Goal: Check status: Check status

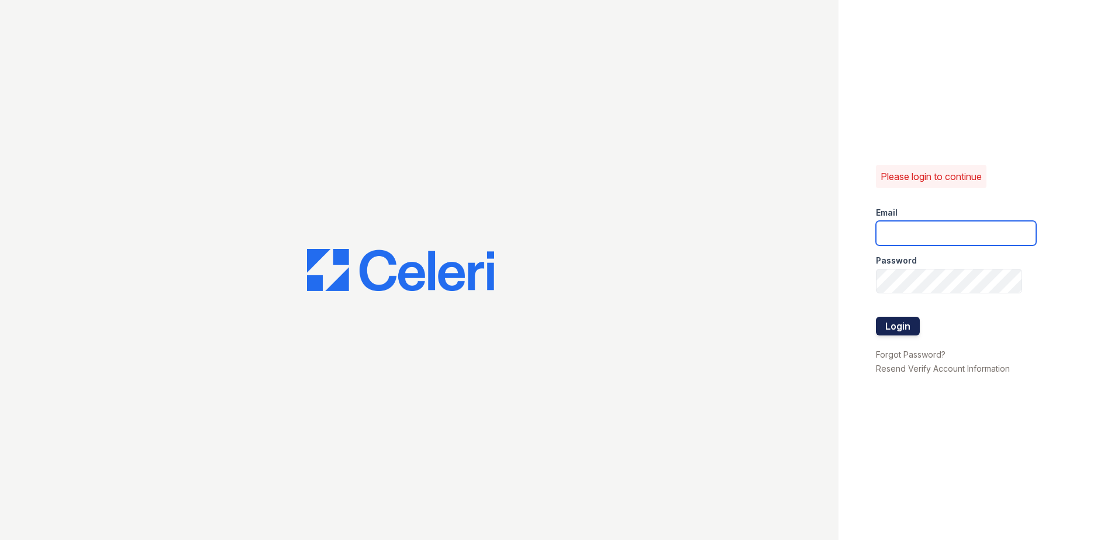
type input "joshua.patterson@greystar.com"
click at [894, 322] on button "Login" at bounding box center [898, 326] width 44 height 19
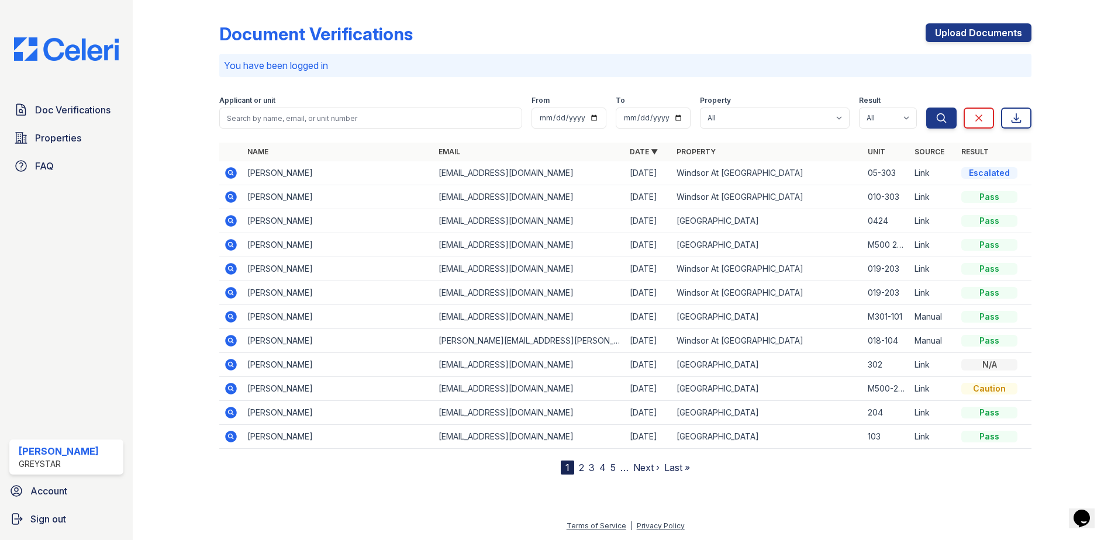
click at [232, 365] on icon at bounding box center [231, 365] width 14 height 14
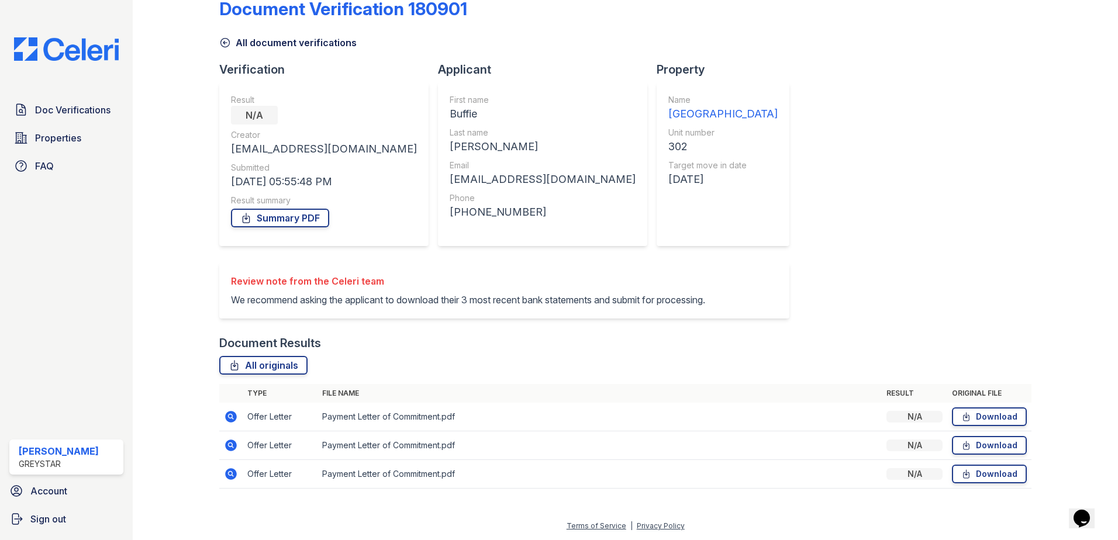
scroll to position [39, 0]
